Goal: Information Seeking & Learning: Learn about a topic

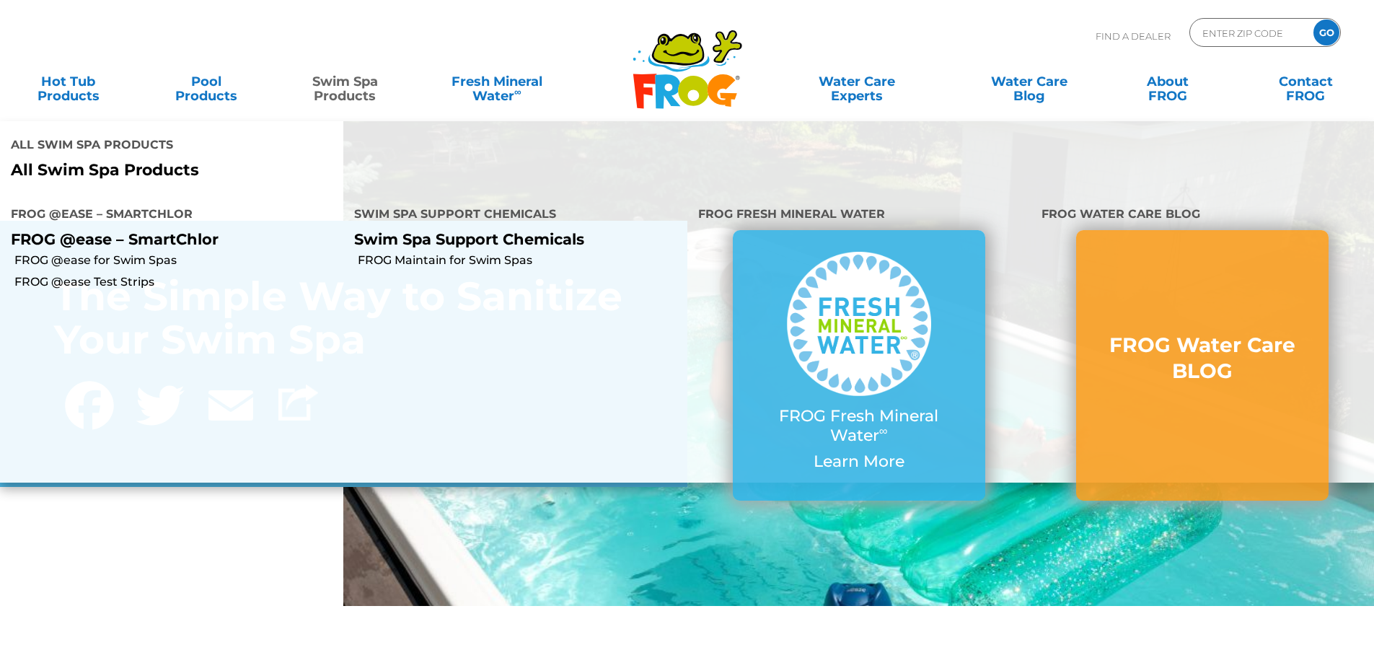
click at [366, 87] on link "Swim Spa Products" at bounding box center [344, 81] width 107 height 29
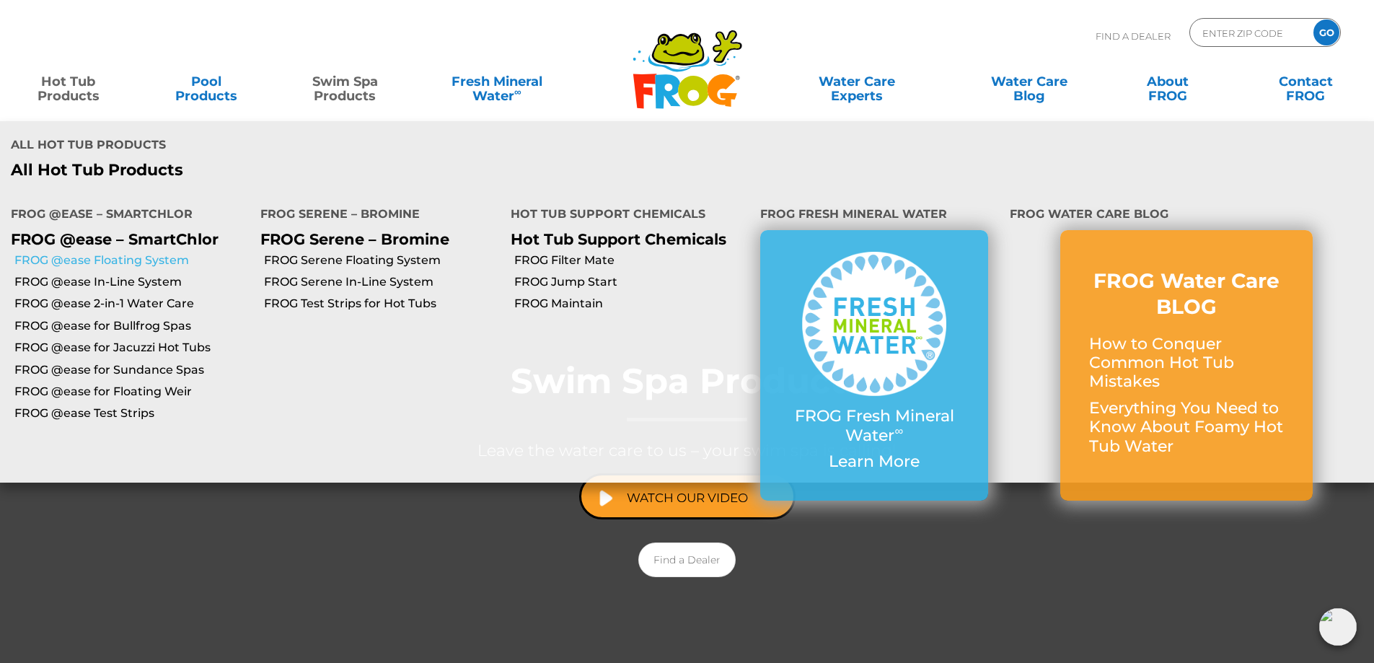
click at [96, 252] on link "FROG @ease Floating System" at bounding box center [131, 260] width 235 height 16
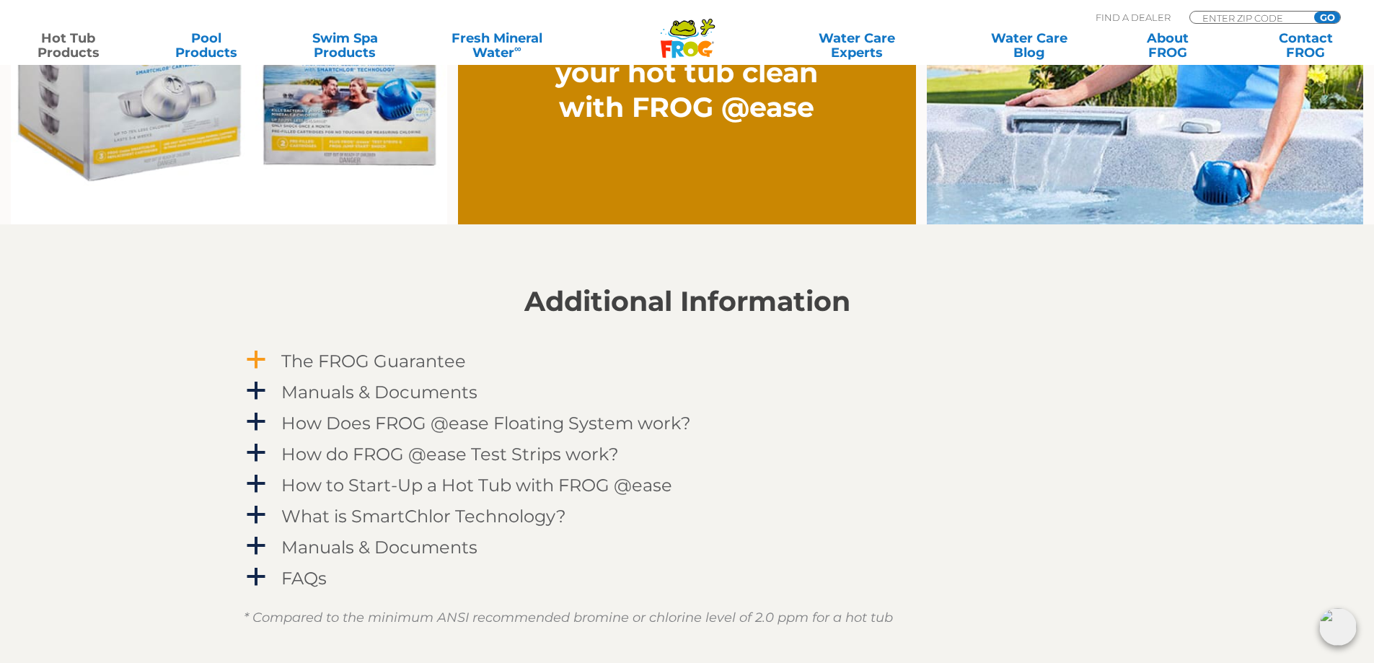
scroll to position [1371, 0]
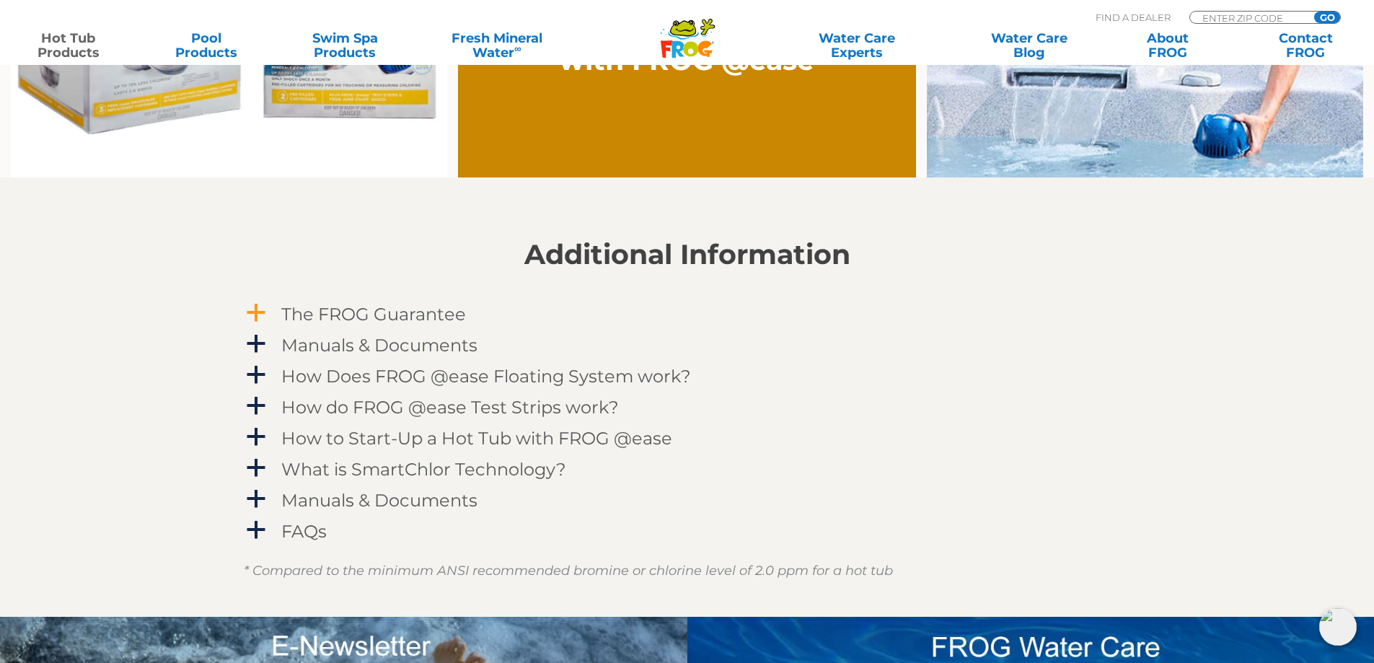
click at [252, 311] on span "a" at bounding box center [256, 313] width 22 height 22
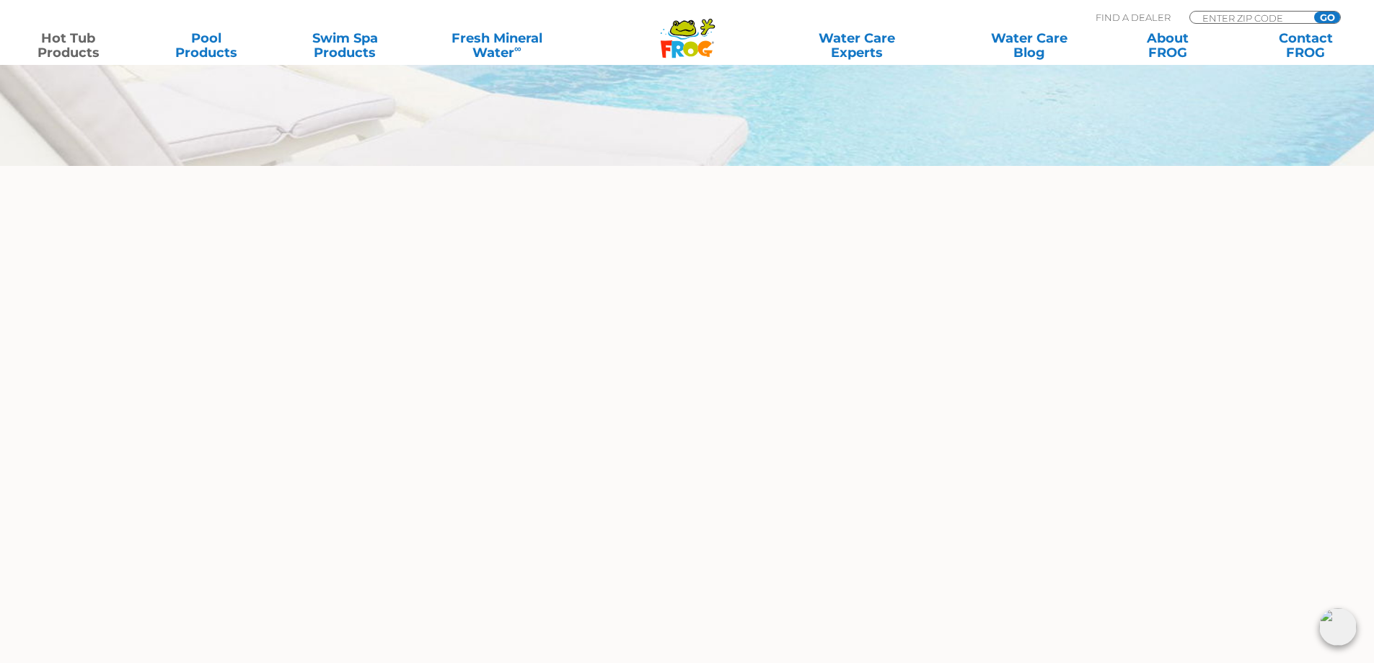
scroll to position [4833, 0]
